Goal: Transaction & Acquisition: Purchase product/service

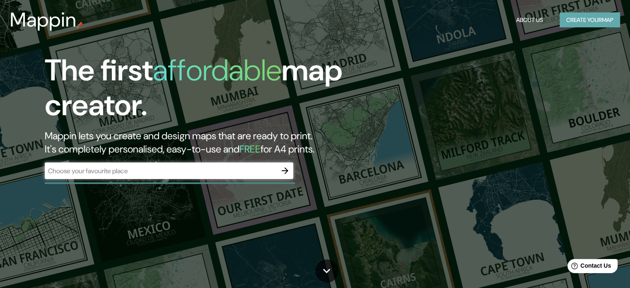
click at [572, 17] on button "Create your map" at bounding box center [589, 19] width 60 height 15
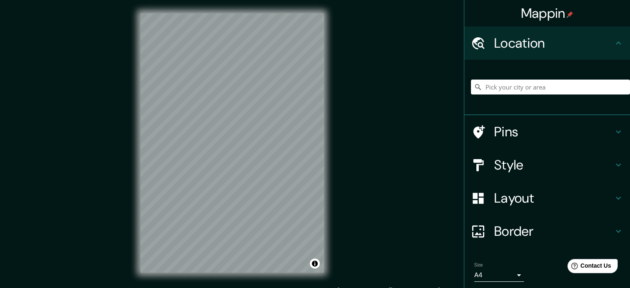
click at [502, 165] on h4 "Style" at bounding box center [553, 164] width 119 height 17
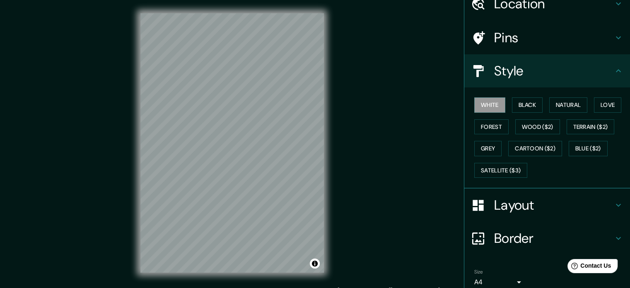
scroll to position [41, 0]
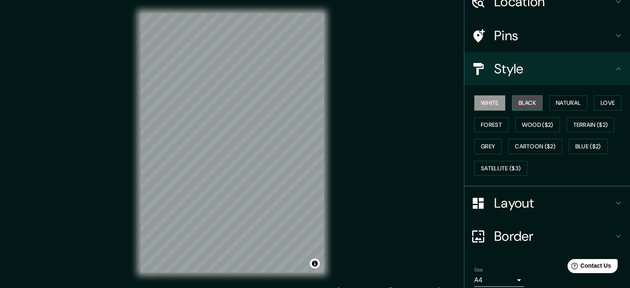
click at [516, 98] on button "Black" at bounding box center [527, 102] width 31 height 15
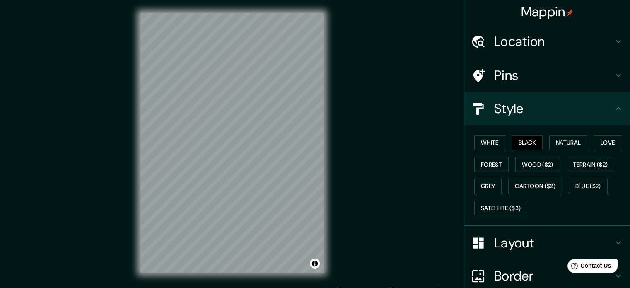
scroll to position [0, 0]
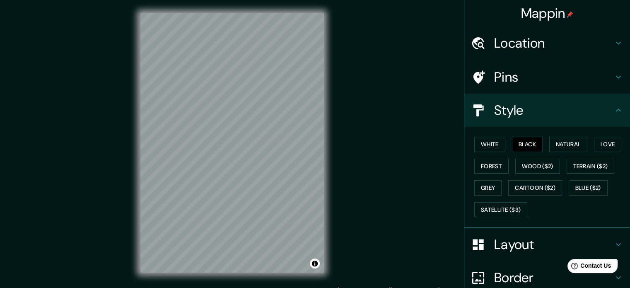
click at [535, 48] on h4 "Location" at bounding box center [553, 43] width 119 height 17
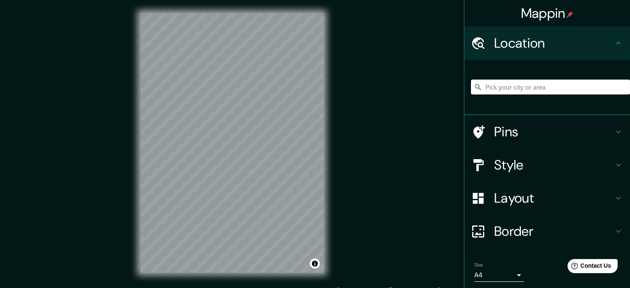
click at [515, 91] on input "Pick your city or area" at bounding box center [550, 86] width 159 height 15
type input "Piura, [GEOGRAPHIC_DATA], [GEOGRAPHIC_DATA]"
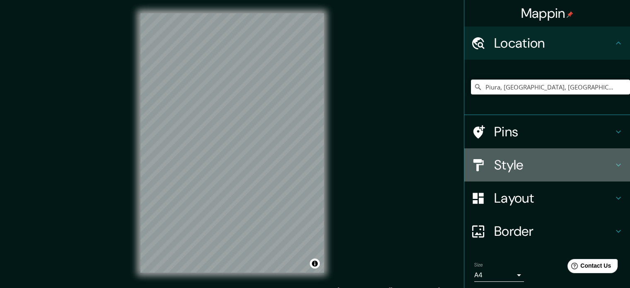
click at [510, 163] on h4 "Style" at bounding box center [553, 164] width 119 height 17
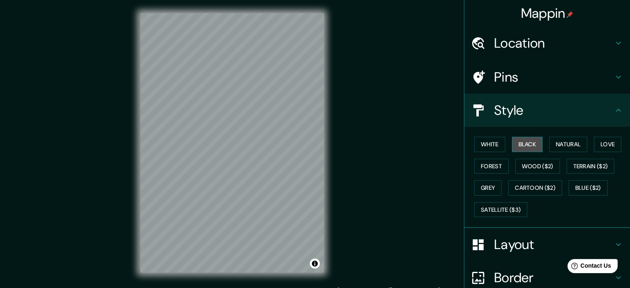
click at [527, 147] on button "Black" at bounding box center [527, 144] width 31 height 15
click at [483, 140] on button "White" at bounding box center [489, 144] width 31 height 15
click at [555, 135] on div "White Black Natural Love Forest Wood ($2) Terrain ($2) Grey Cartoon ($2) Blue (…" at bounding box center [550, 176] width 159 height 87
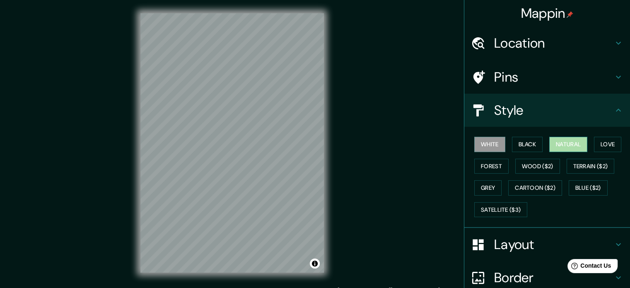
click at [552, 139] on button "Natural" at bounding box center [568, 144] width 38 height 15
click at [604, 146] on button "Love" at bounding box center [607, 144] width 27 height 15
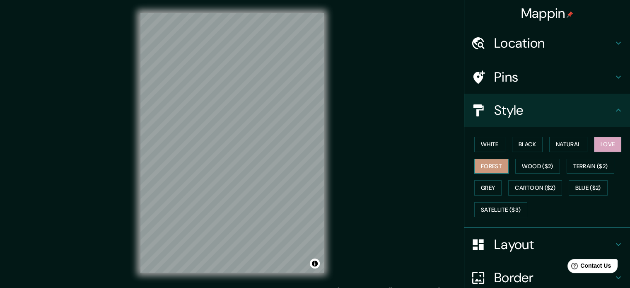
click at [500, 166] on button "Forest" at bounding box center [491, 166] width 34 height 15
click at [520, 165] on button "Wood ($2)" at bounding box center [537, 166] width 45 height 15
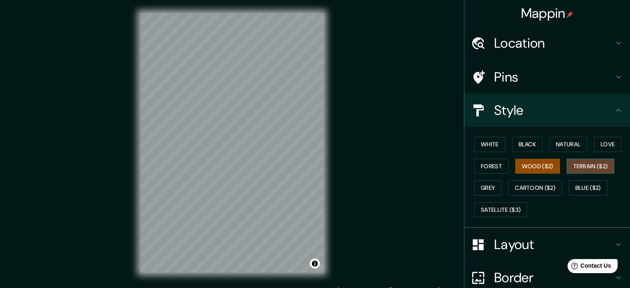
click at [572, 166] on button "Terrain ($2)" at bounding box center [590, 166] width 48 height 15
click at [543, 166] on button "Wood ($2)" at bounding box center [537, 166] width 45 height 15
click at [593, 157] on div "White Black Natural Love Forest Wood ($2) Terrain ($2) Grey Cartoon ($2) Blue (…" at bounding box center [550, 176] width 159 height 87
click at [586, 165] on button "Terrain ($2)" at bounding box center [590, 166] width 48 height 15
click at [482, 185] on button "Grey" at bounding box center [487, 187] width 27 height 15
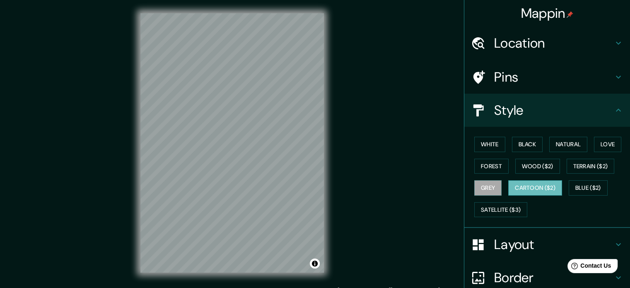
click at [534, 185] on button "Cartoon ($2)" at bounding box center [535, 187] width 54 height 15
click at [613, 180] on div "White Black Natural Love Forest Wood ($2) Terrain ($2) Grey Cartoon ($2) Blue (…" at bounding box center [550, 176] width 159 height 87
click at [579, 191] on button "Blue ($2)" at bounding box center [587, 187] width 39 height 15
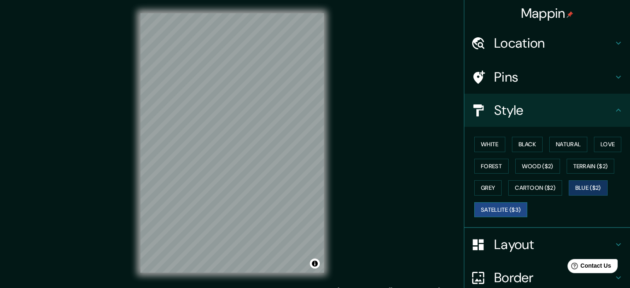
click at [488, 204] on button "Satellite ($3)" at bounding box center [500, 209] width 53 height 15
click at [480, 142] on button "White" at bounding box center [489, 144] width 31 height 15
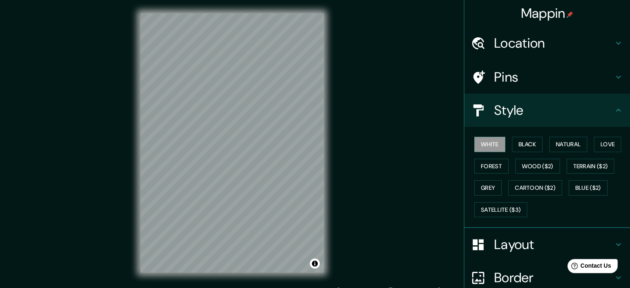
click at [349, 129] on div "Mappin Location Piura, Departamento de Piura, Perú Piura Departamento de Piura,…" at bounding box center [315, 149] width 630 height 299
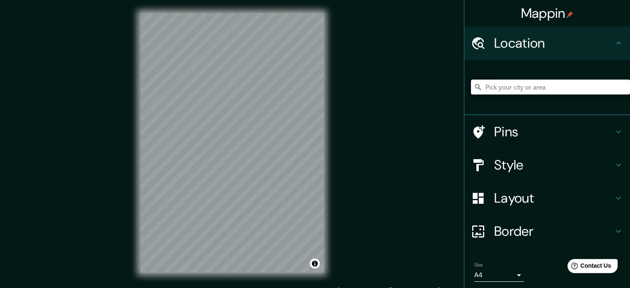
click at [488, 88] on input "Pick your city or area" at bounding box center [550, 86] width 159 height 15
type input "Piura, [GEOGRAPHIC_DATA], [GEOGRAPHIC_DATA]"
click at [273, 2] on div "© Mapbox © OpenStreetMap Improve this map" at bounding box center [232, 143] width 210 height 286
click at [536, 88] on input "Pick your city or area" at bounding box center [550, 86] width 159 height 15
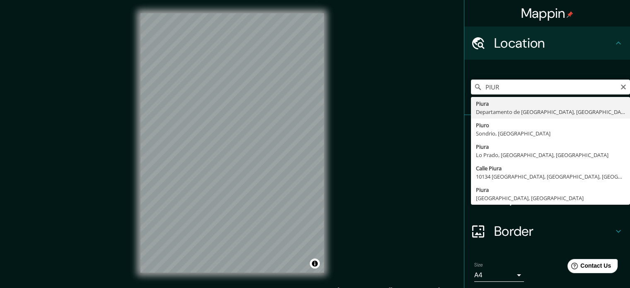
type input "Piura, [GEOGRAPHIC_DATA], [GEOGRAPHIC_DATA]"
